Goal: Obtain resource: Obtain resource

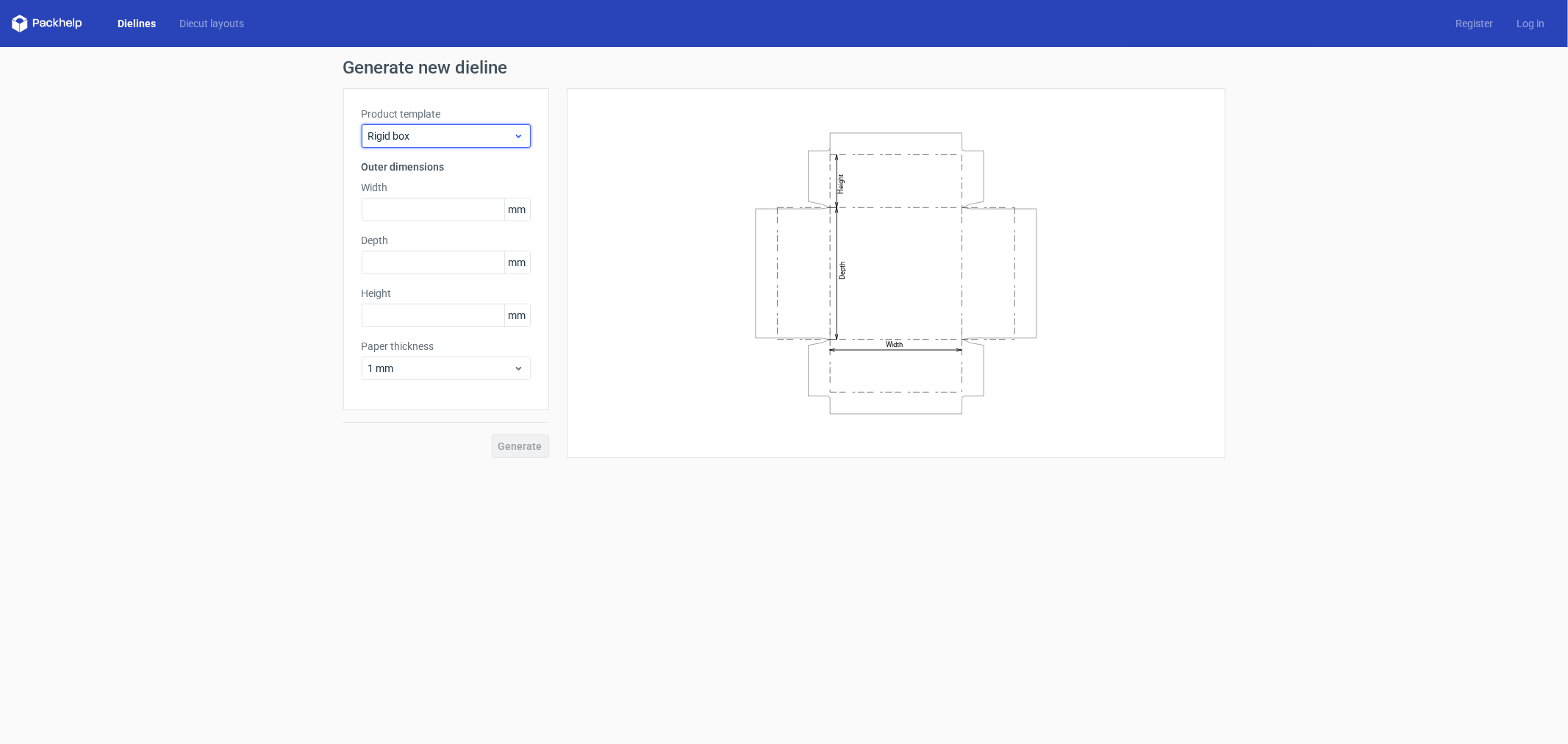
click at [436, 131] on span "Rigid box" at bounding box center [440, 136] width 145 height 14
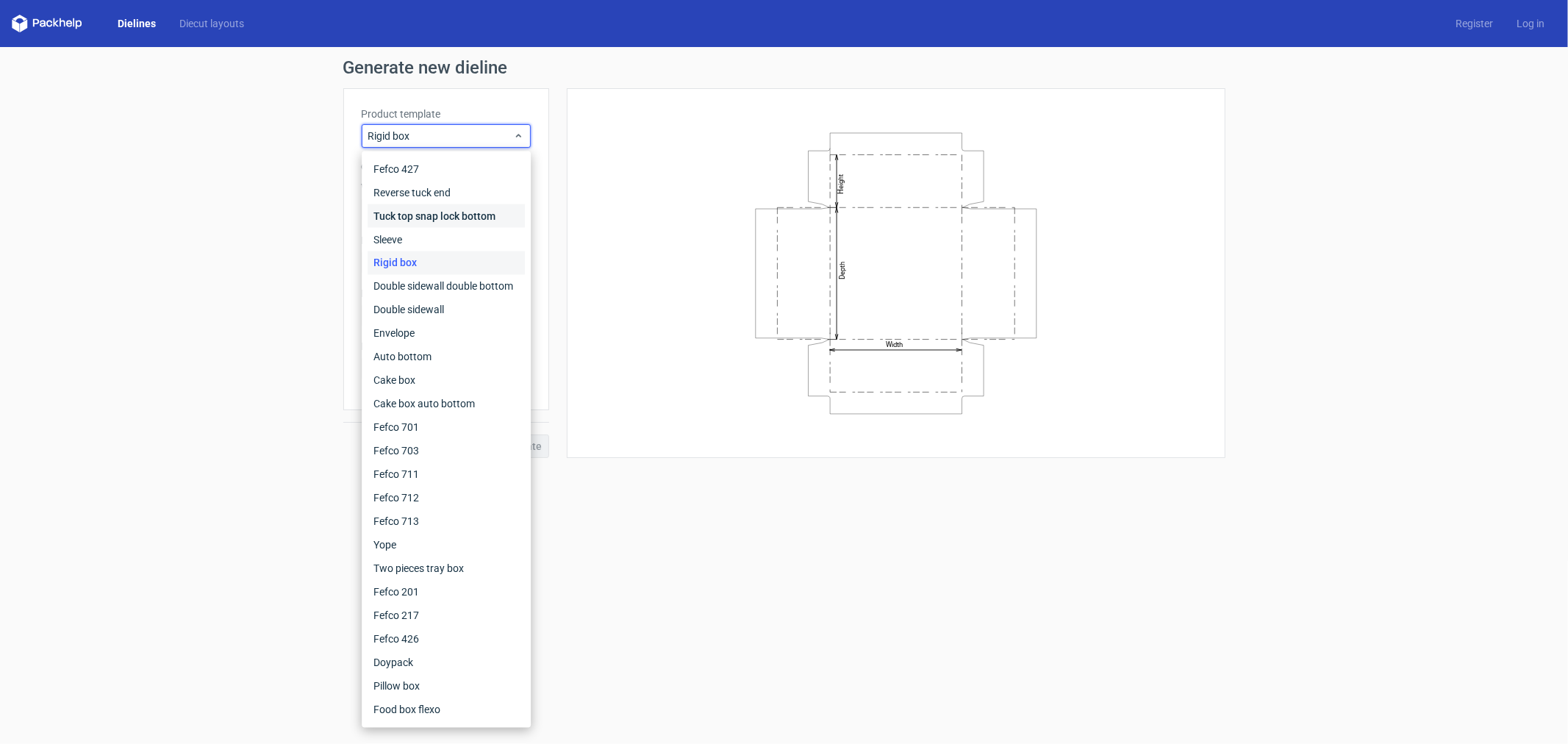
click at [420, 207] on div "Tuck top snap lock bottom" at bounding box center [446, 216] width 157 height 23
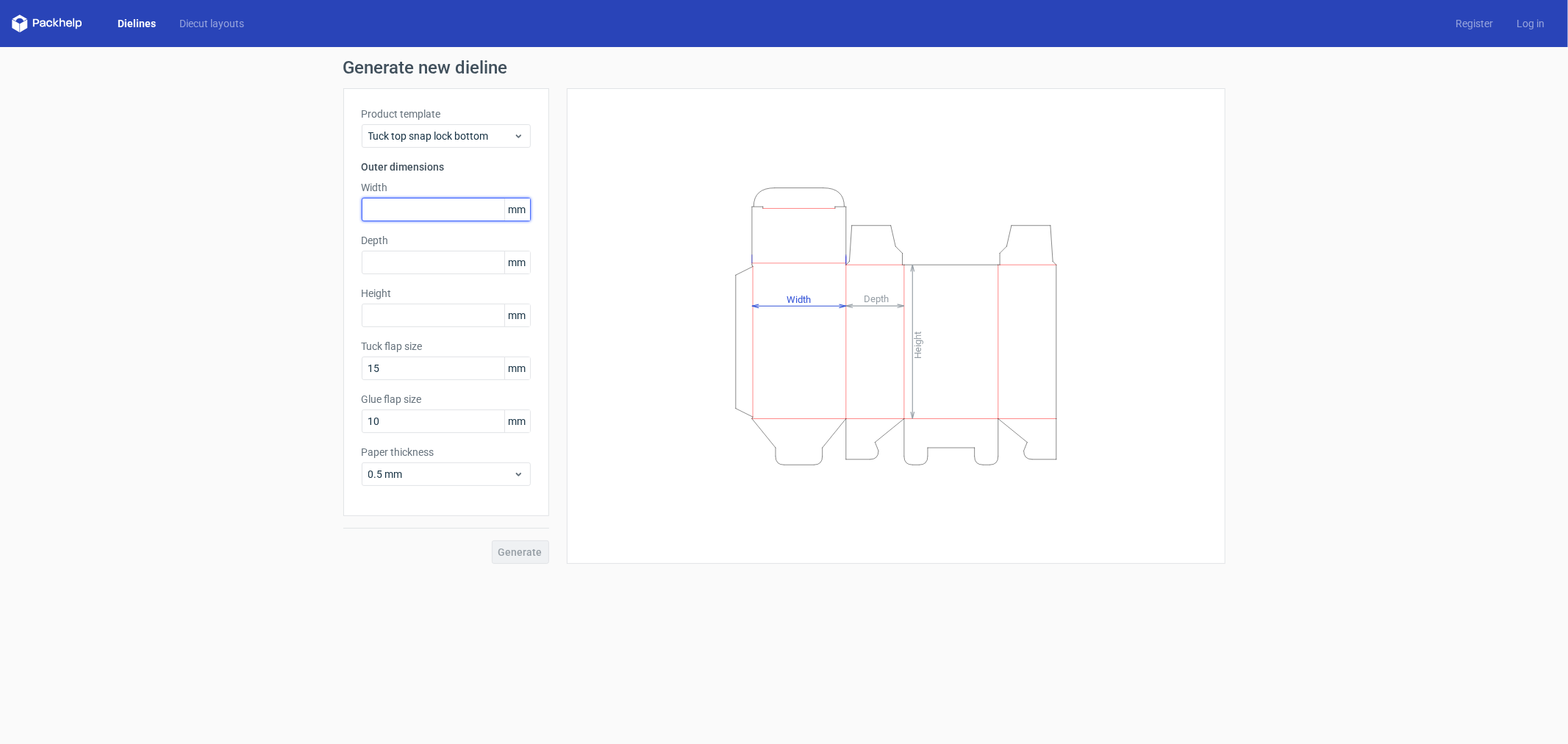
click at [412, 213] on input "text" at bounding box center [447, 209] width 169 height 23
type input "200"
type input "115"
type input "100"
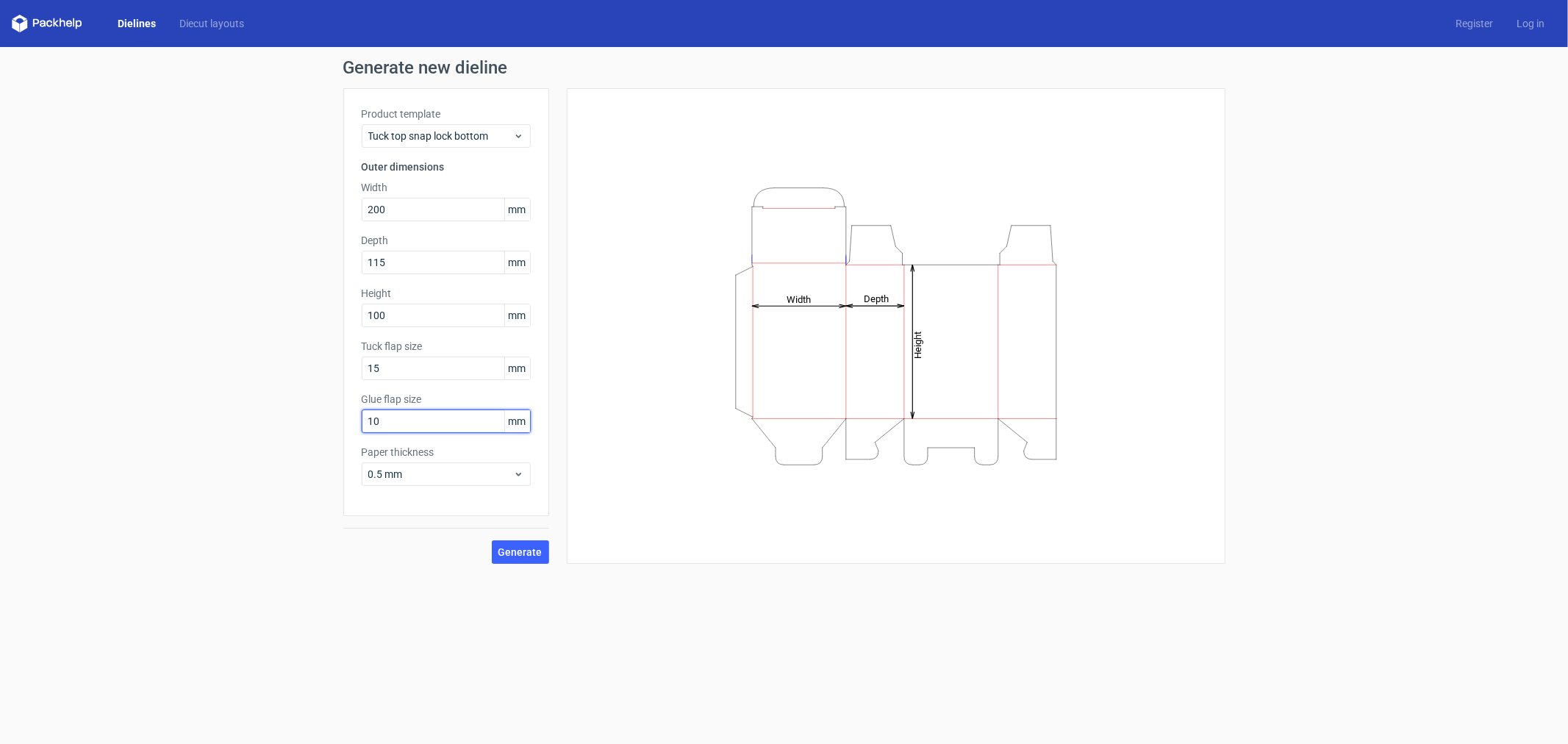
click at [438, 423] on input "10" at bounding box center [447, 420] width 169 height 23
drag, startPoint x: 397, startPoint y: 416, endPoint x: 354, endPoint y: 416, distance: 43.0
click at [354, 416] on div "Product template Tuck top snap lock bottom Outer dimensions Width 200 mm Depth …" at bounding box center [447, 301] width 206 height 428
type input "12"
click at [519, 548] on span "Generate" at bounding box center [520, 551] width 44 height 10
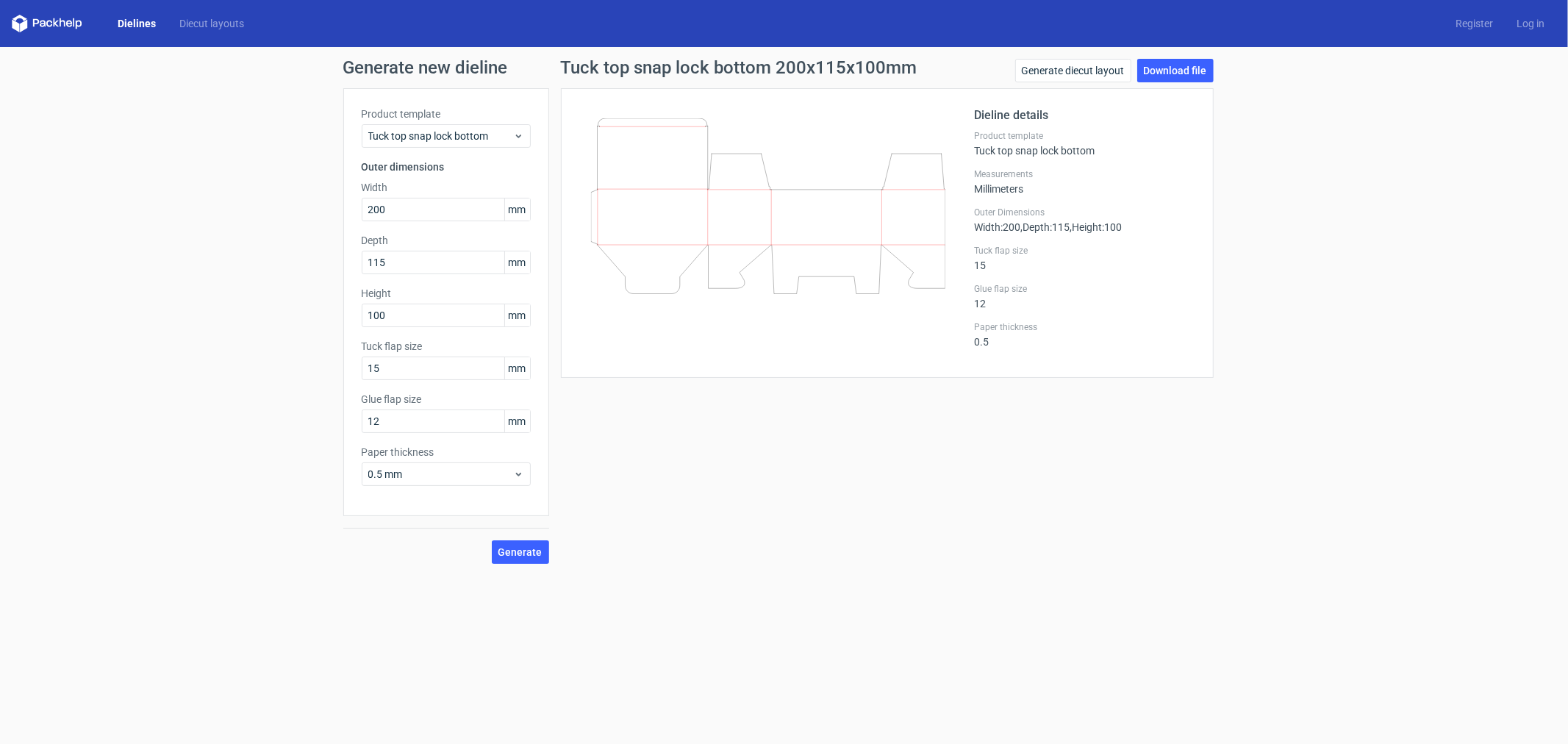
click at [679, 356] on div at bounding box center [777, 233] width 396 height 253
click at [495, 133] on span "Tuck top snap lock bottom" at bounding box center [440, 136] width 145 height 14
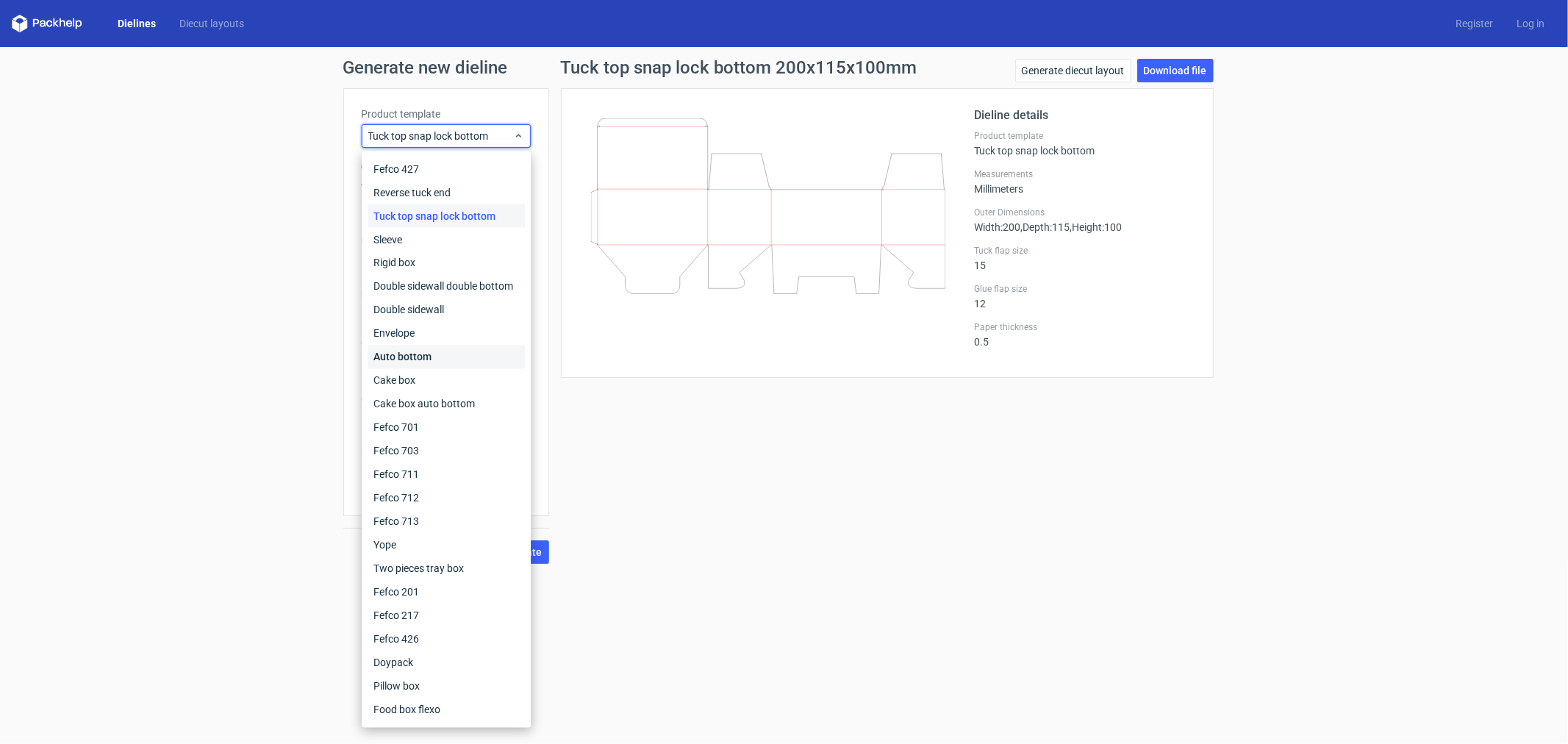
click at [419, 347] on div "Auto bottom" at bounding box center [446, 356] width 157 height 23
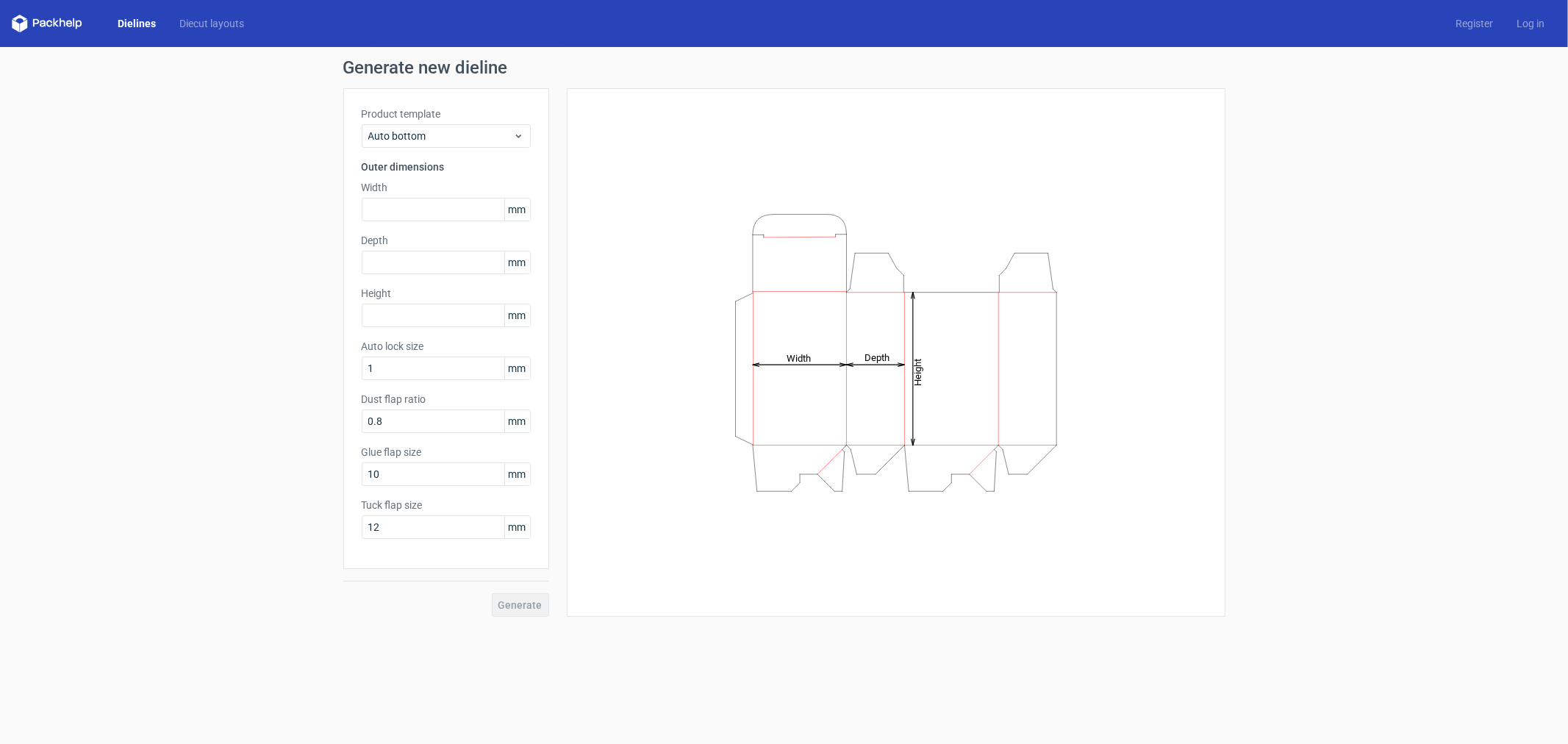
click at [412, 224] on div "Product template Auto bottom Outer dimensions Width mm Depth mm Height mm Auto …" at bounding box center [447, 328] width 206 height 481
click at [412, 211] on input "text" at bounding box center [447, 209] width 169 height 23
type input "200"
type input "115"
type input "100"
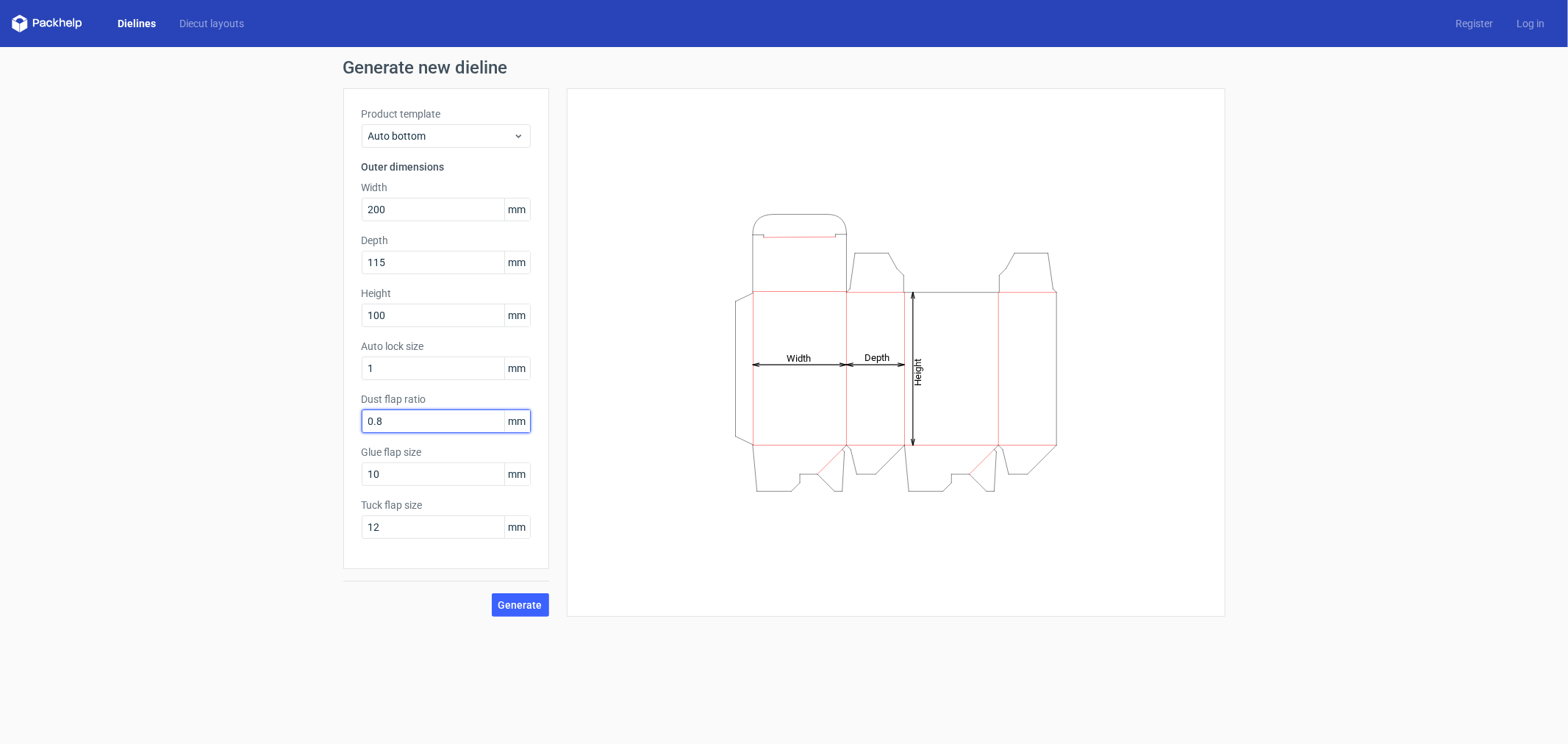
click at [393, 423] on input "0.8" at bounding box center [447, 420] width 169 height 23
drag, startPoint x: 412, startPoint y: 482, endPoint x: 348, endPoint y: 479, distance: 64.1
click at [348, 479] on div "Product template Auto bottom Outer dimensions Width 200 mm Depth 115 mm Height …" at bounding box center [447, 328] width 206 height 481
type input "12"
type input "14"
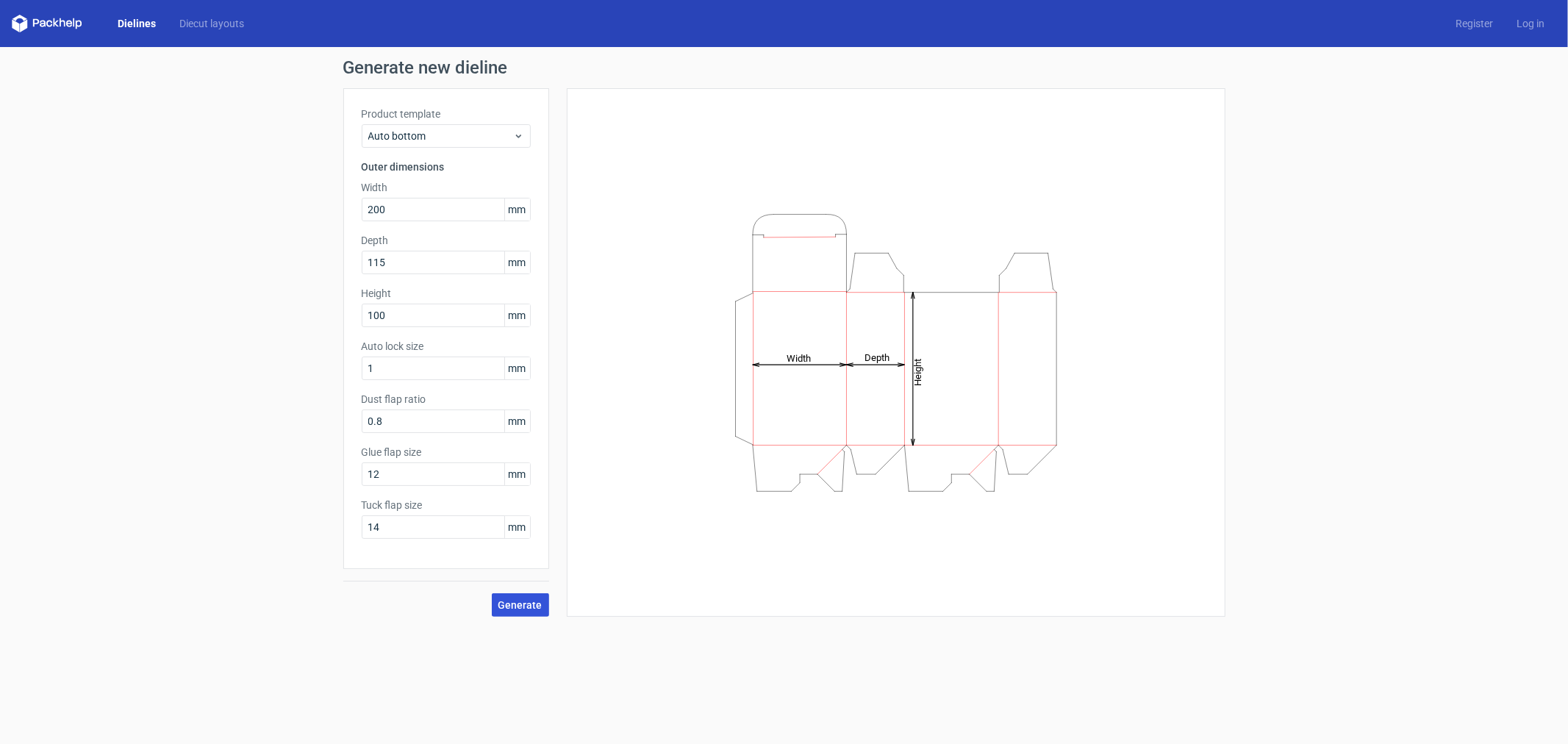
click at [528, 609] on span "Generate" at bounding box center [520, 605] width 44 height 10
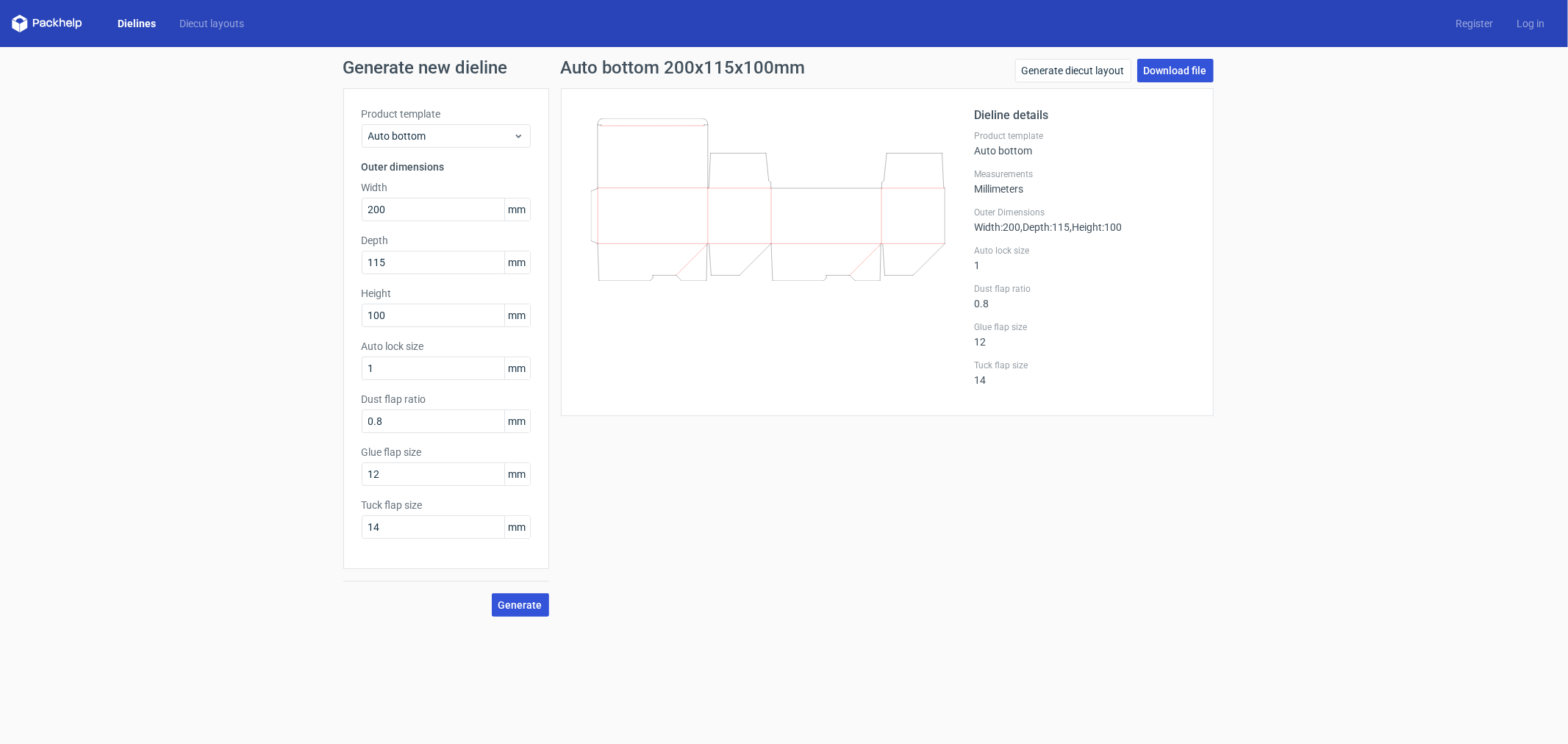
click at [1176, 78] on link "Download file" at bounding box center [1176, 70] width 77 height 23
